Goal: Task Accomplishment & Management: Manage account settings

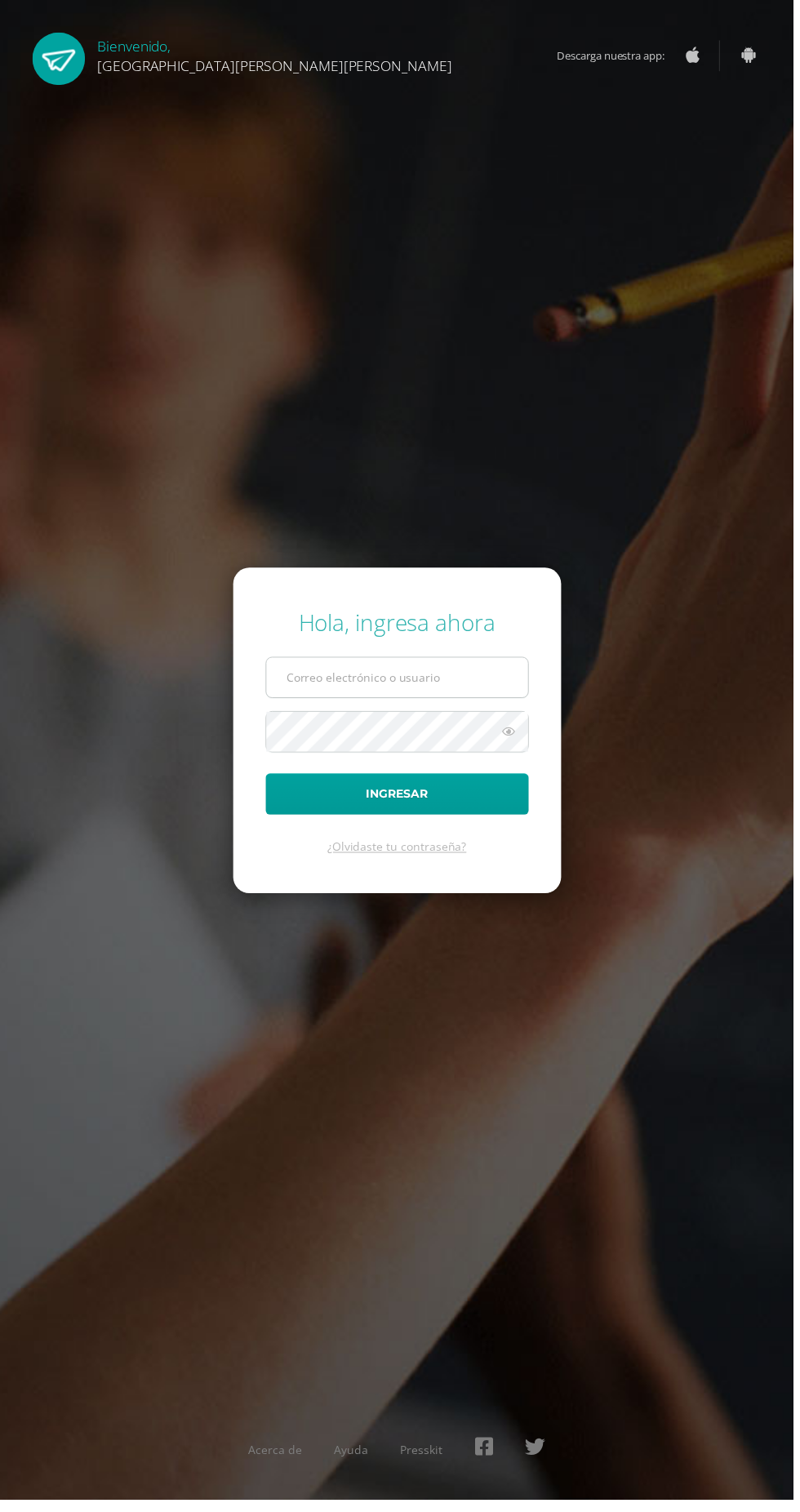
click at [360, 703] on input "text" at bounding box center [400, 682] width 264 height 40
type input "[EMAIL_ADDRESS][DOMAIN_NAME]"
click at [268, 779] on button "Ingresar" at bounding box center [400, 800] width 265 height 42
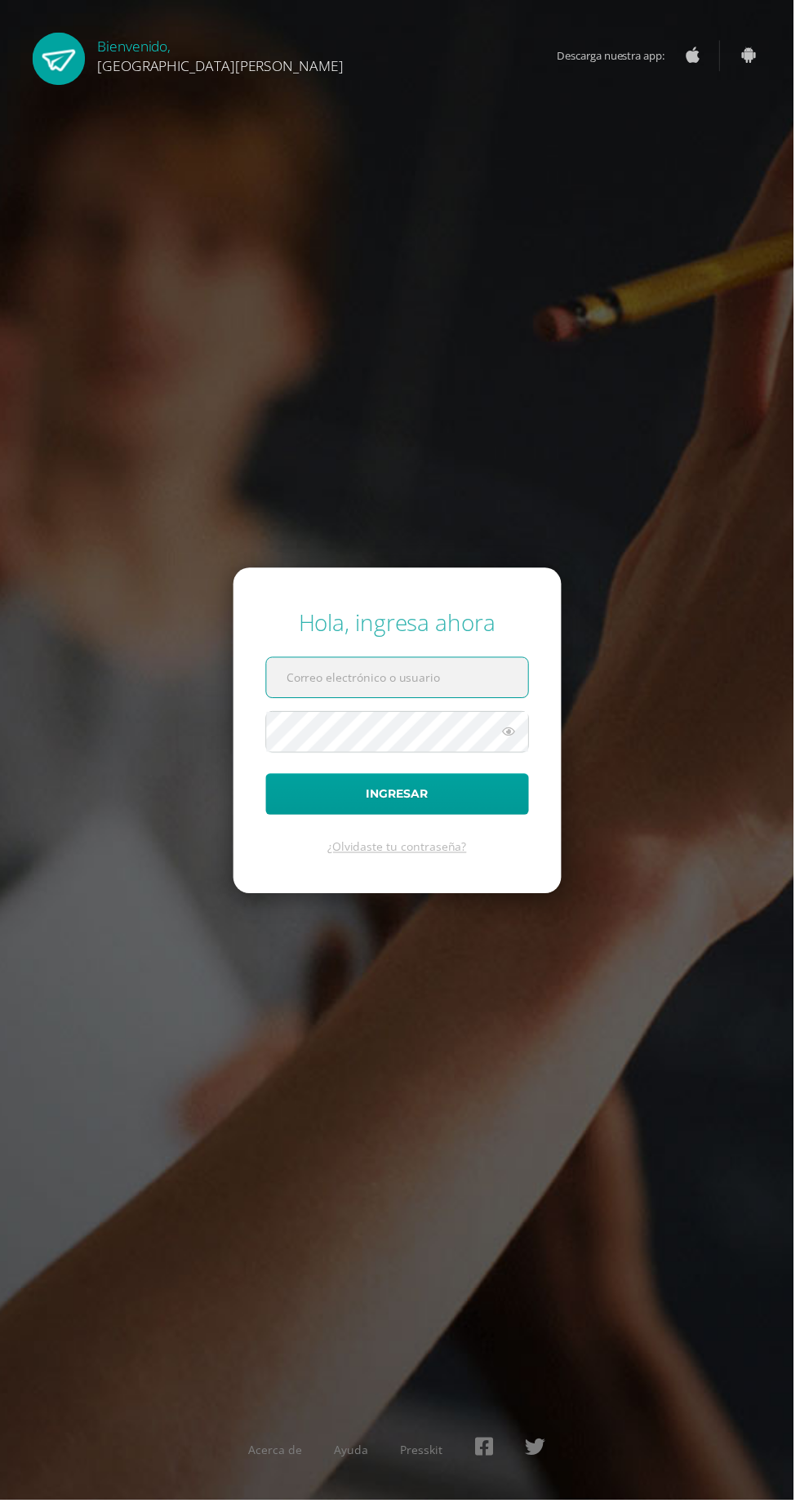
click at [325, 703] on input "text" at bounding box center [400, 682] width 264 height 40
type input "[EMAIL_ADDRESS][DOMAIN_NAME]"
click at [268, 779] on button "Ingresar" at bounding box center [400, 800] width 265 height 42
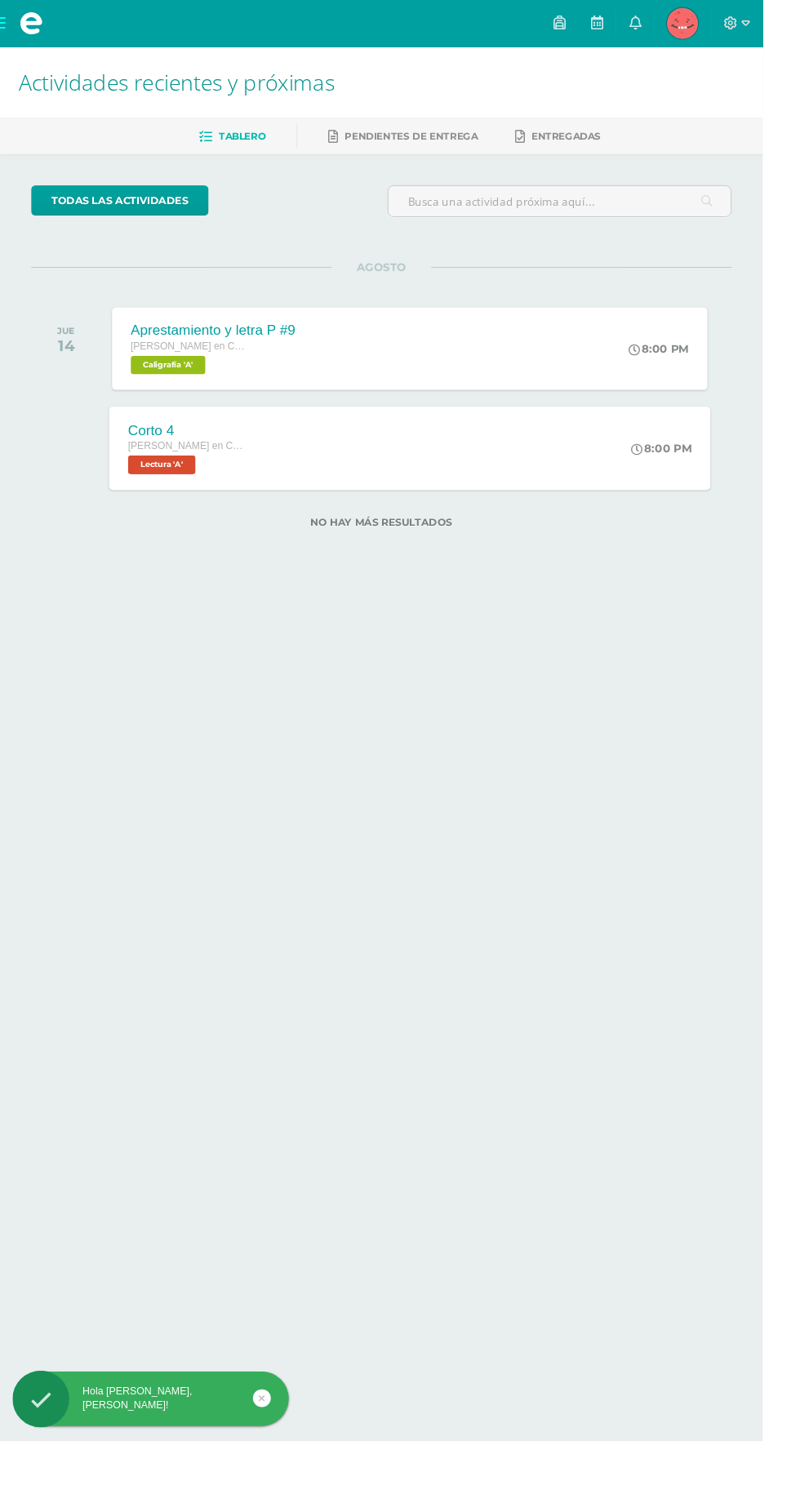
click at [287, 450] on div "Corto 4 Quinto Bachillerato en CCLL en Diseño Grafico Lectura 'A' 8:00 PM Corto…" at bounding box center [429, 469] width 631 height 88
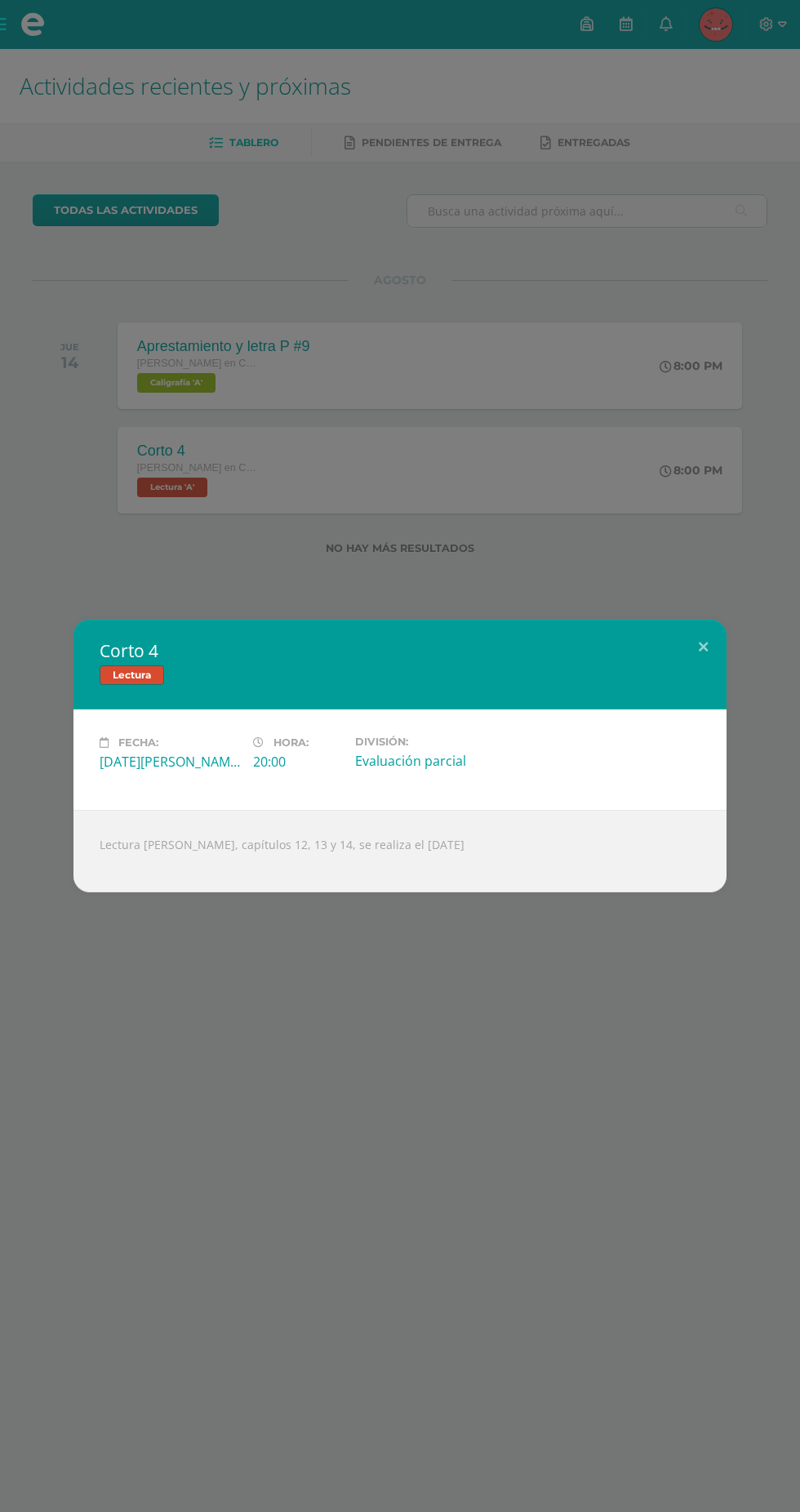
click at [479, 1005] on div "Corto 4 Lectura Fecha: [DATE][PERSON_NAME] Hora: 20:00 División: Evaluación par…" at bounding box center [400, 756] width 800 height 1512
